Goal: Navigation & Orientation: Find specific page/section

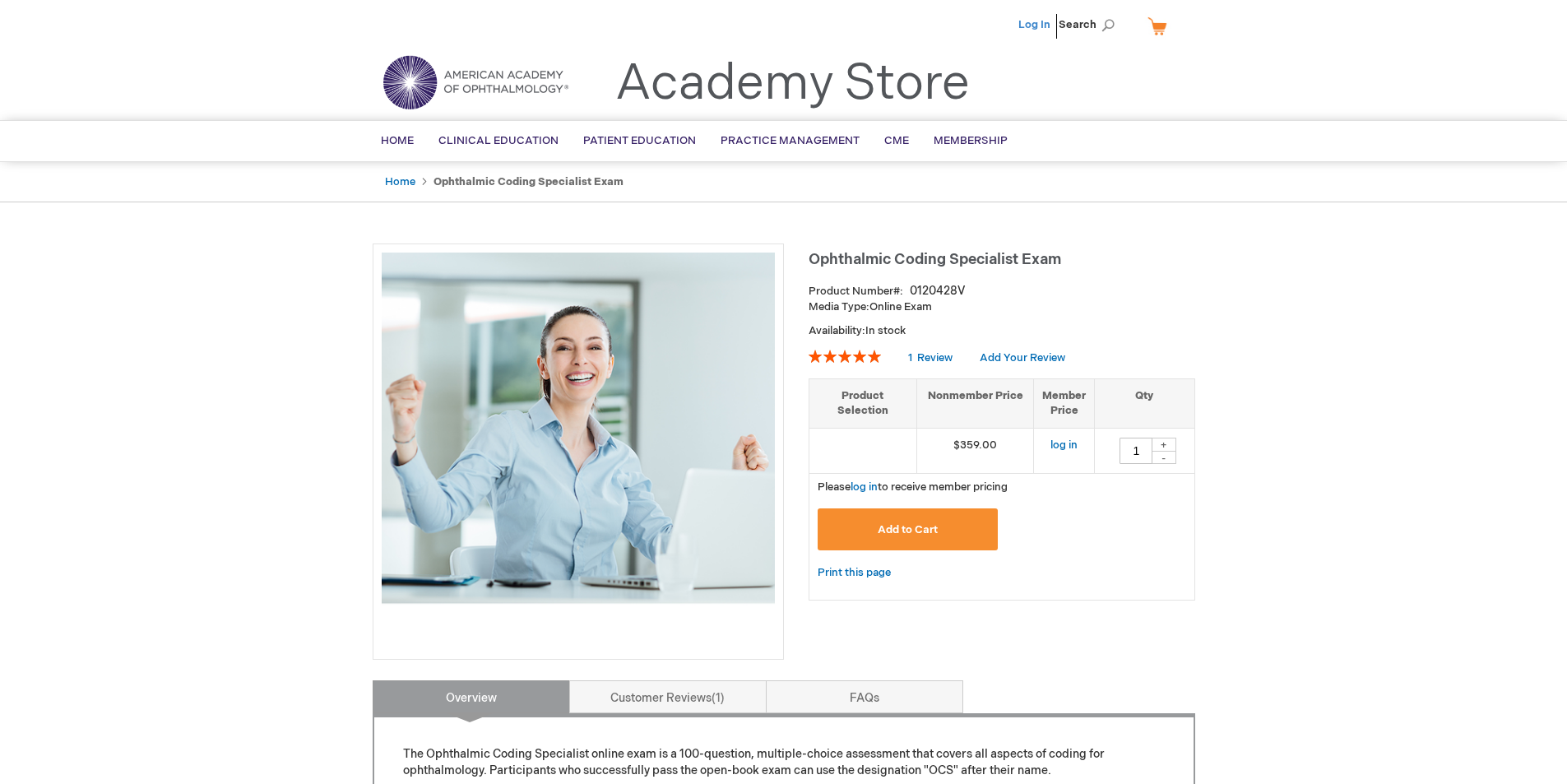
click at [1032, 26] on link "Log In" at bounding box center [1034, 25] width 32 height 13
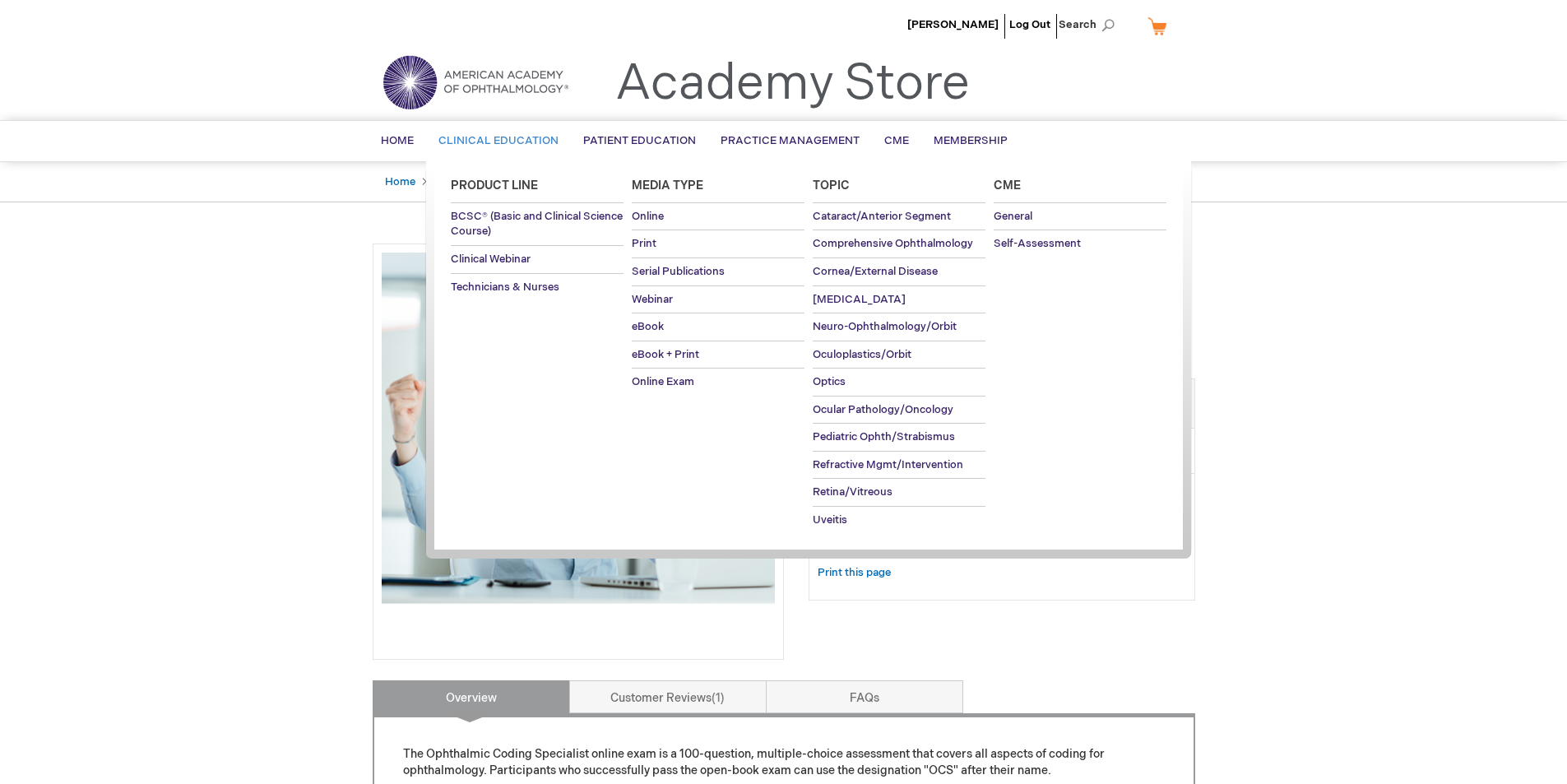
click at [518, 140] on span "Clinical Education" at bounding box center [498, 141] width 120 height 13
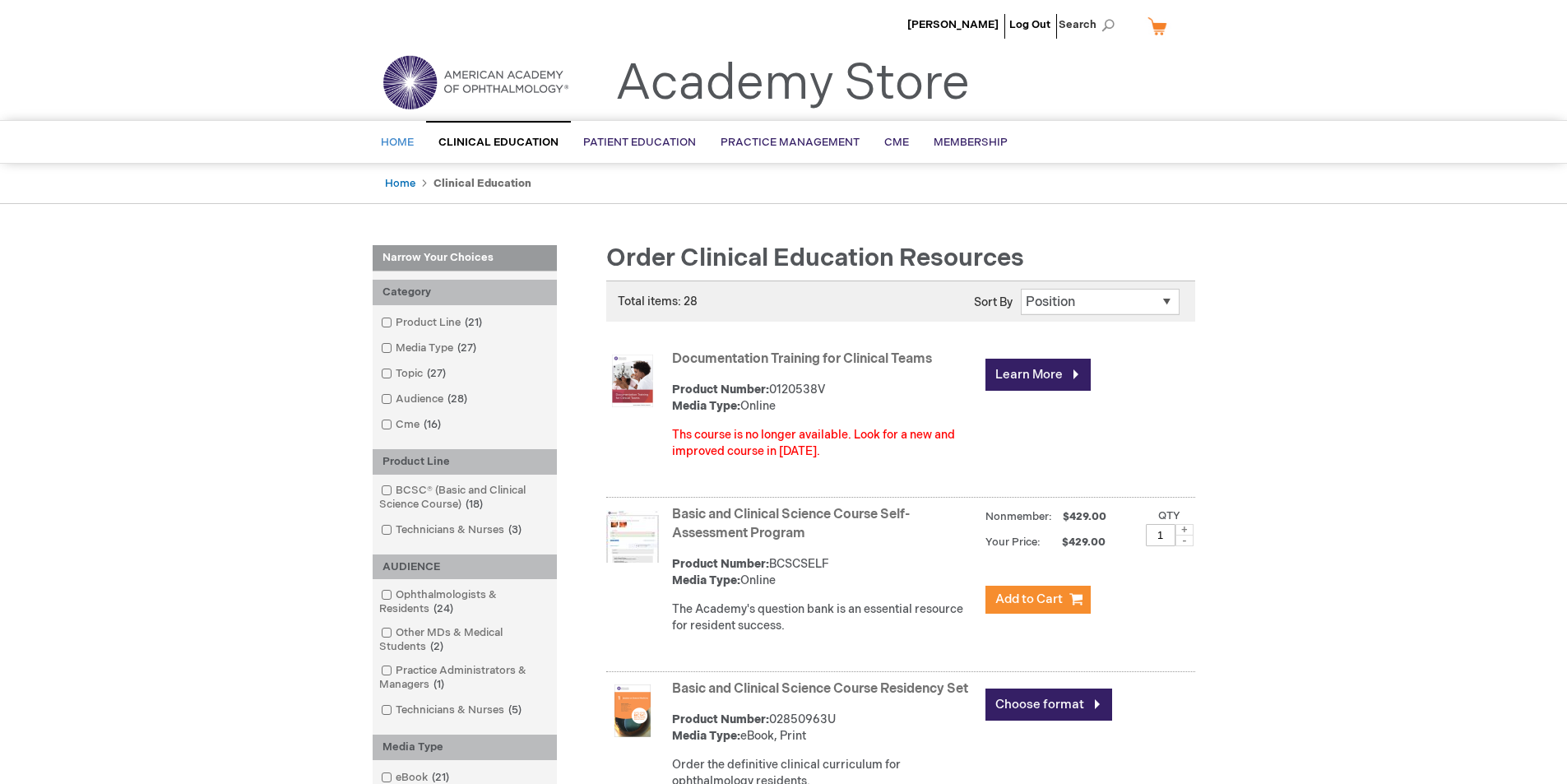
click at [381, 143] on span "Home" at bounding box center [398, 142] width 33 height 13
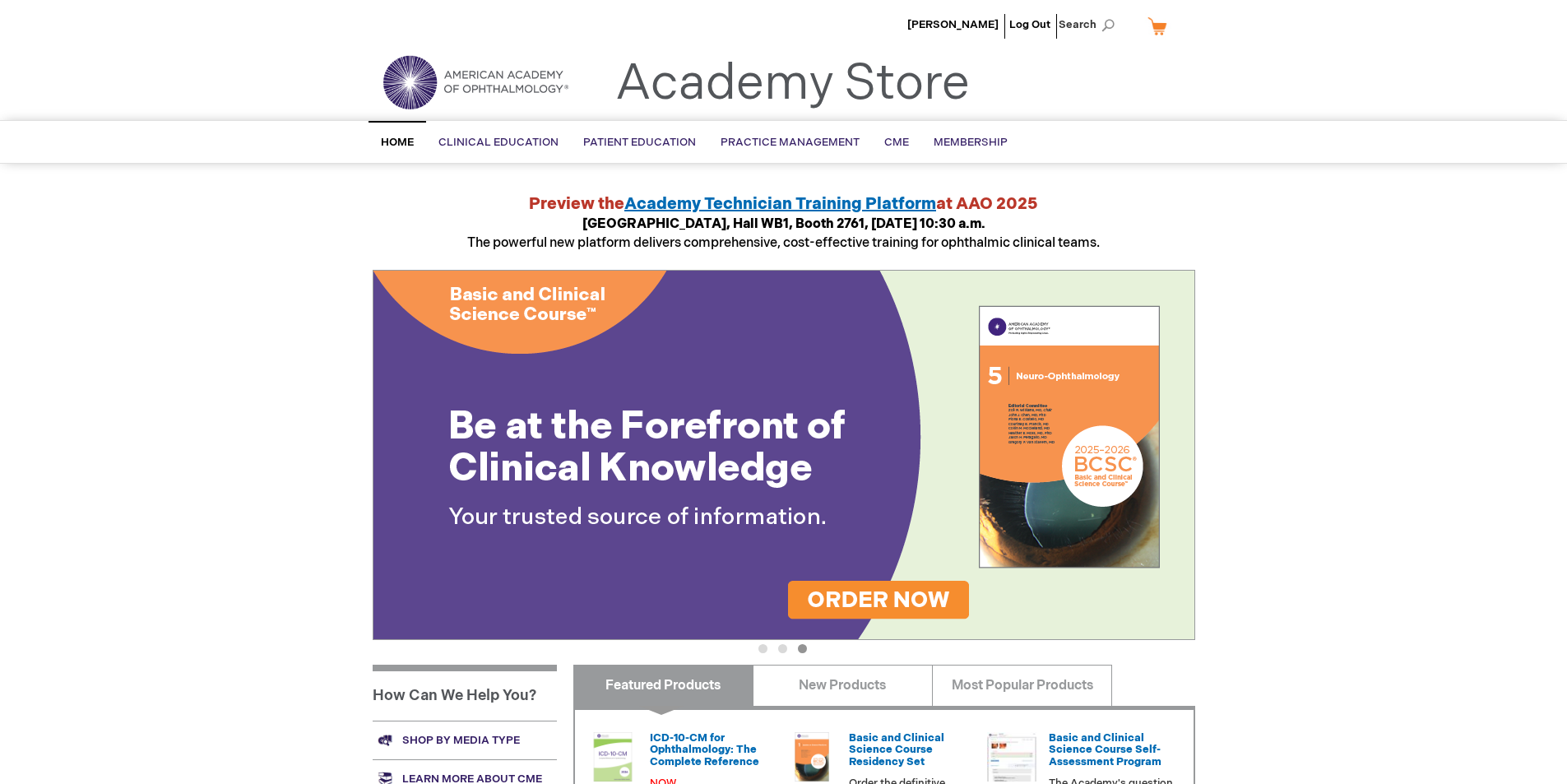
click at [472, 78] on img at bounding box center [475, 83] width 198 height 59
